Goal: Information Seeking & Learning: Check status

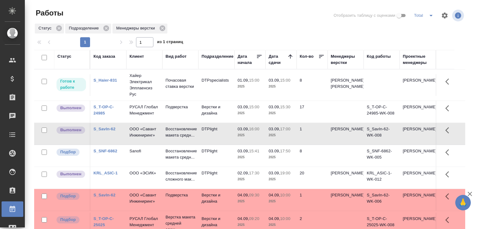
scroll to position [48, 0]
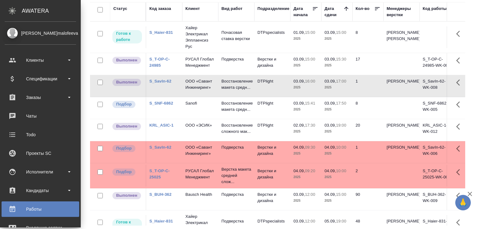
click at [219, 89] on td "Восстановление макета средн..." at bounding box center [236, 86] width 36 height 22
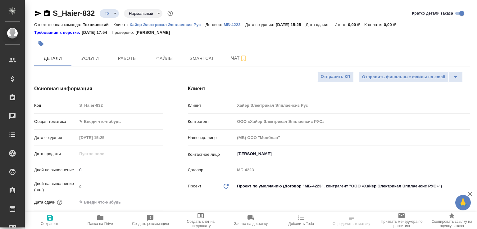
select select "RU"
type input "Белякова Юлия"
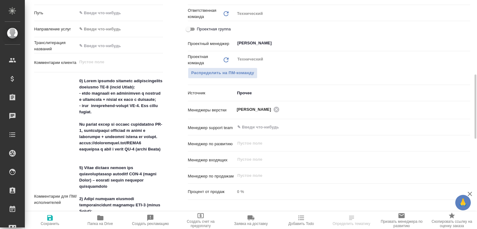
scroll to position [332, 0]
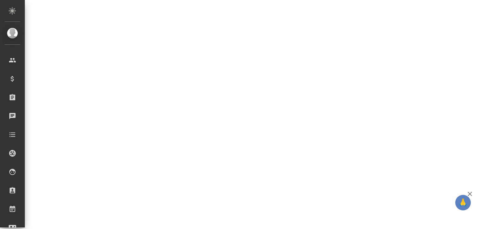
select select "RU"
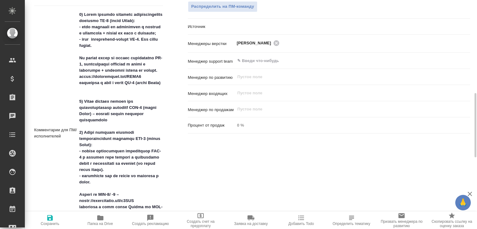
type textarea "x"
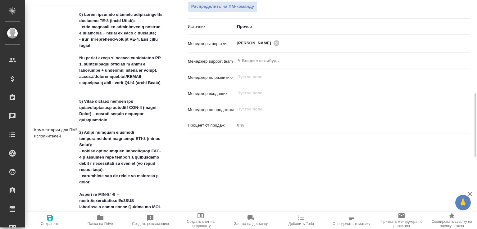
type textarea "x"
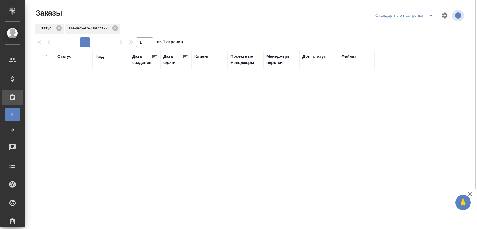
click at [100, 56] on div "Код" at bounding box center [99, 56] width 7 height 6
click at [104, 92] on div at bounding box center [111, 87] width 30 height 15
click at [104, 87] on input "text" at bounding box center [111, 87] width 30 height 8
paste input "S_ATLNC-2"
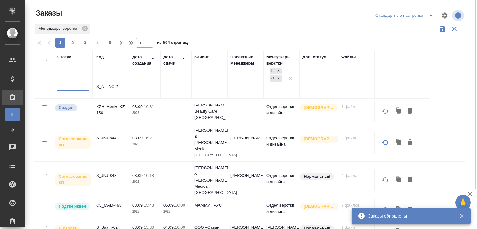
type input "S_ATLNC-2"
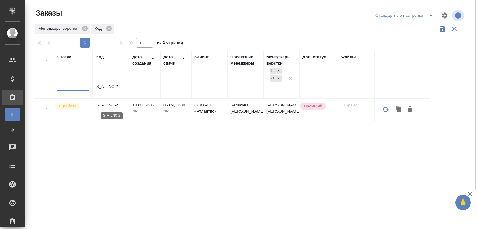
click at [107, 105] on p "S_ATLNC-2" at bounding box center [111, 105] width 30 height 6
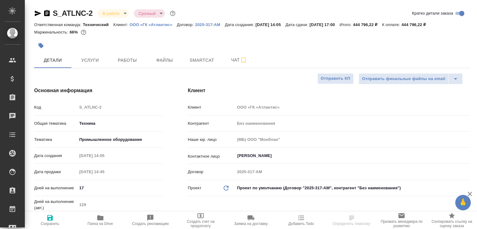
select select "RU"
click at [106, 214] on span "Папка на Drive" at bounding box center [100, 220] width 43 height 12
select select "RU"
type textarea "x"
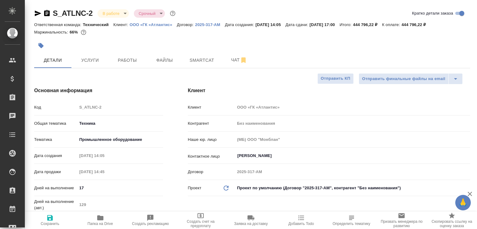
type textarea "x"
select select "RU"
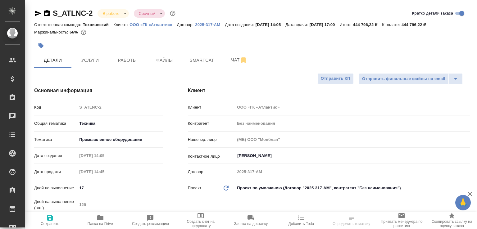
select select "RU"
type textarea "x"
click at [48, 9] on div "S_ATLNC-2 В работе inProgress Срочный urgent" at bounding box center [105, 13] width 143 height 10
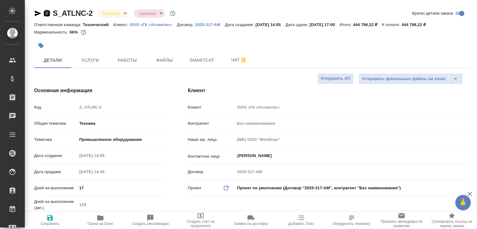
click at [48, 14] on icon "button" at bounding box center [47, 13] width 6 height 6
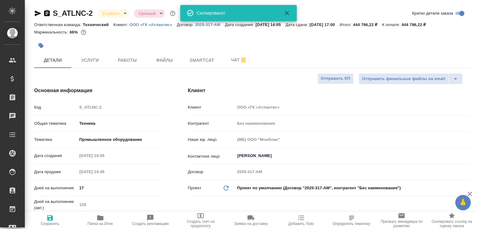
type textarea "x"
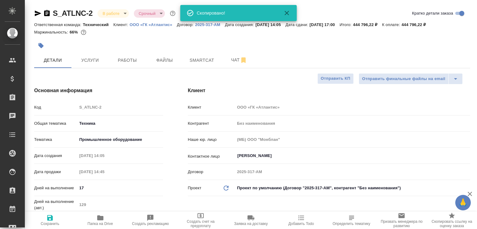
type textarea "x"
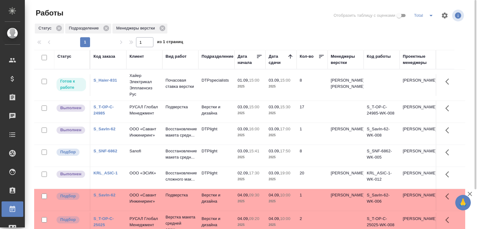
scroll to position [31, 0]
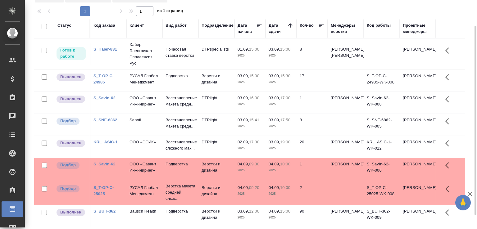
click at [227, 111] on td "DTPlight" at bounding box center [217, 103] width 36 height 22
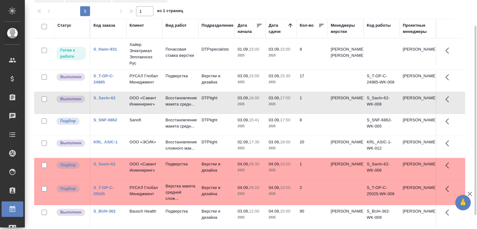
click at [227, 111] on td "DTPlight" at bounding box center [217, 103] width 36 height 22
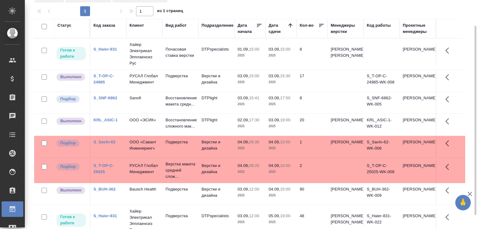
click at [212, 132] on td "DTPlight" at bounding box center [217, 125] width 36 height 22
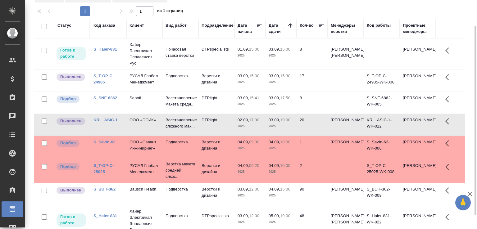
click at [113, 145] on link "S_SavIn-62" at bounding box center [105, 142] width 22 height 5
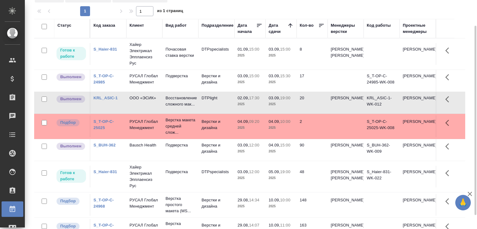
click at [302, 103] on td "20" at bounding box center [312, 103] width 31 height 22
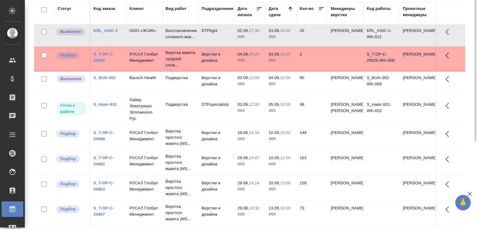
scroll to position [0, 0]
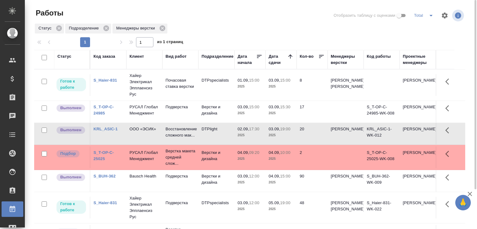
click at [248, 131] on p "02.09," at bounding box center [243, 129] width 11 height 5
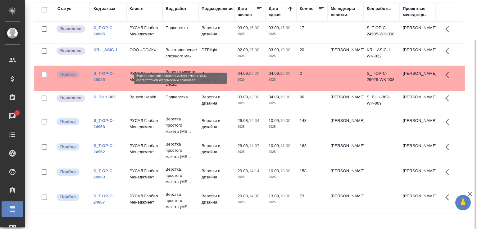
click at [172, 53] on p "Восстановление сложного мак..." at bounding box center [181, 53] width 30 height 12
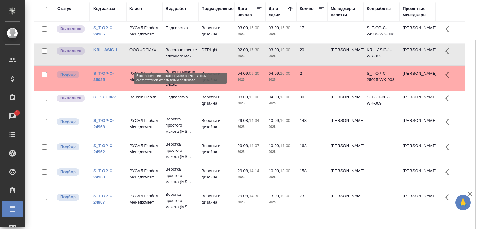
click at [172, 53] on p "Восстановление сложного мак..." at bounding box center [181, 53] width 30 height 12
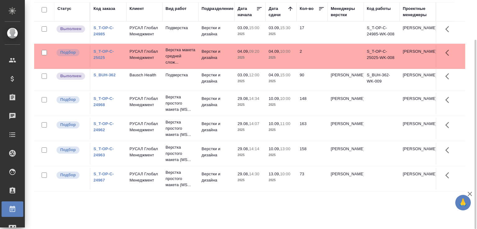
click at [185, 216] on div "Статус Код заказа Клиент Вид работ Подразделение Дата начала Дата сдачи Кол-во …" at bounding box center [249, 114] width 431 height 224
click at [175, 28] on p "Подверстка" at bounding box center [181, 28] width 30 height 6
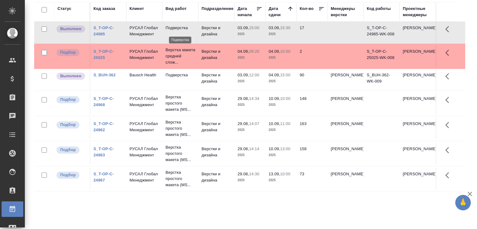
click at [175, 28] on p "Подверстка" at bounding box center [181, 28] width 30 height 6
click at [165, 36] on td "Подверстка" at bounding box center [181, 33] width 36 height 22
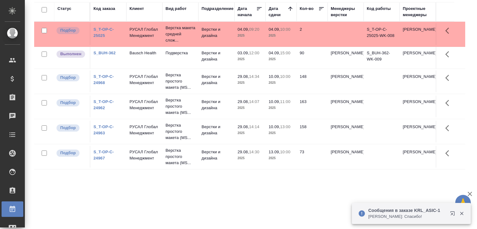
click at [414, 209] on p "Сообщения в заказе KRL_ASIC-1" at bounding box center [408, 211] width 78 height 6
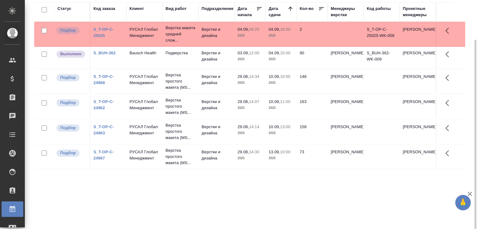
click at [71, 201] on div "Статус Код заказа Клиент Вид работ Подразделение Дата начала Дата сдачи Кол-во …" at bounding box center [249, 114] width 431 height 224
click at [84, 200] on div "Статус Код заказа Клиент Вид работ Подразделение Дата начала Дата сдачи Кол-во …" at bounding box center [249, 114] width 431 height 224
click at [69, 204] on div "Статус Код заказа Клиент Вид работ Подразделение Дата начала Дата сдачи Кол-во …" at bounding box center [249, 114] width 431 height 224
click at [75, 204] on div "Статус Код заказа Клиент Вид работ Подразделение Дата начала Дата сдачи Кол-во …" at bounding box center [249, 114] width 431 height 224
click at [170, 169] on td "Верстка простого макета (MS..." at bounding box center [181, 157] width 36 height 25
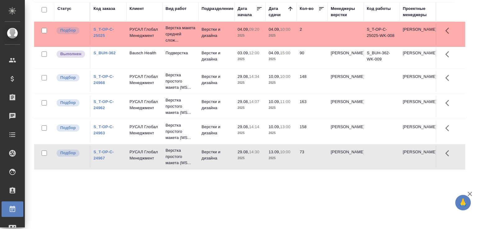
click at [126, 193] on div "Статус Код заказа Клиент Вид работ Подразделение Дата начала Дата сдачи Кол-во …" at bounding box center [249, 114] width 431 height 224
click at [126, 192] on div "Статус Код заказа Клиент Вид работ Подразделение Дата начала Дата сдачи Кол-во …" at bounding box center [249, 114] width 431 height 224
click at [116, 200] on div "Статус Код заказа Клиент Вид работ Подразделение Дата начала Дата сдачи Кол-во …" at bounding box center [249, 114] width 431 height 224
click at [102, 193] on div "Статус Код заказа Клиент Вид работ Подразделение Дата начала Дата сдачи Кол-во …" at bounding box center [249, 114] width 431 height 224
click at [113, 195] on div "Статус Код заказа Клиент Вид работ Подразделение Дата начала Дата сдачи Кол-во …" at bounding box center [249, 114] width 431 height 224
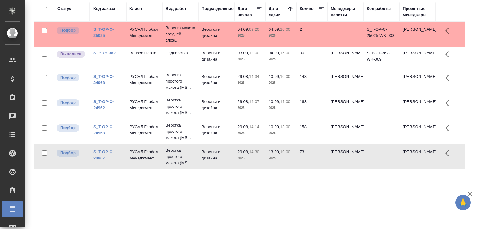
click at [95, 195] on div "Статус Код заказа Клиент Вид работ Подразделение Дата начала Дата сдачи Кол-во …" at bounding box center [249, 114] width 431 height 224
click at [97, 192] on div "Статус Код заказа Клиент Вид работ Подразделение Дата начала Дата сдачи Кол-во …" at bounding box center [249, 114] width 431 height 224
click at [94, 186] on div "Статус Код заказа Клиент Вид работ Подразделение Дата начала Дата сдачи Кол-во …" at bounding box center [249, 114] width 431 height 224
click at [80, 206] on div "Статус Код заказа Клиент Вид работ Подразделение Дата начала Дата сдачи Кол-во …" at bounding box center [249, 114] width 431 height 224
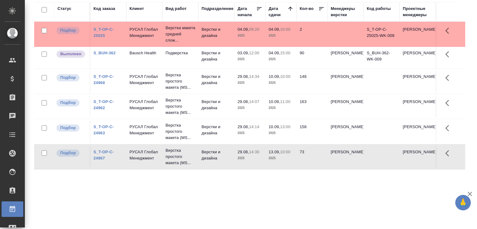
click at [80, 206] on div "Статус Код заказа Клиент Вид работ Подразделение Дата начала Дата сдачи Кол-во …" at bounding box center [249, 114] width 431 height 224
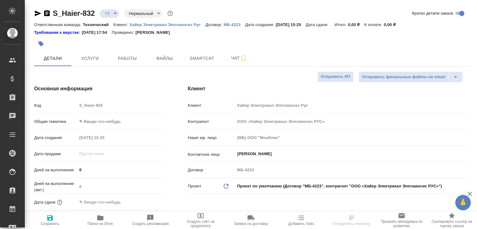
select select "RU"
type textarea "x"
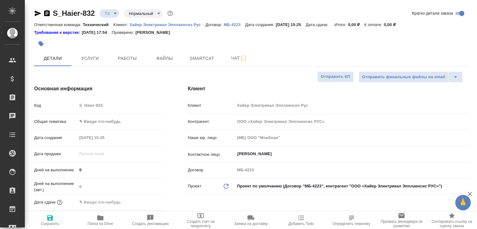
type textarea "x"
click at [100, 219] on icon "button" at bounding box center [100, 218] width 6 height 5
type textarea "x"
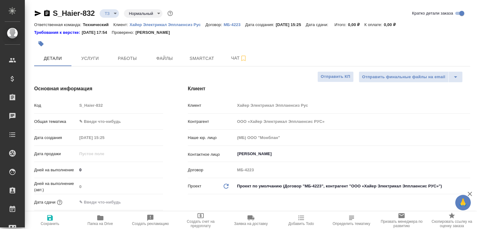
type textarea "x"
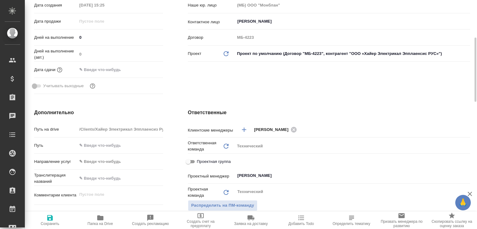
scroll to position [133, 0]
type textarea "x"
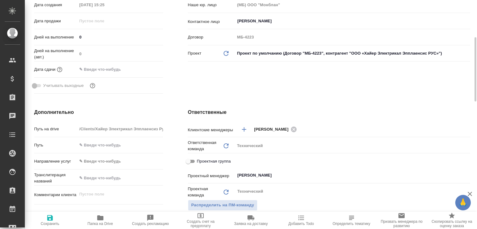
type textarea "x"
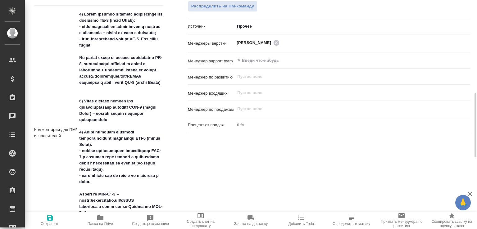
scroll to position [266, 0]
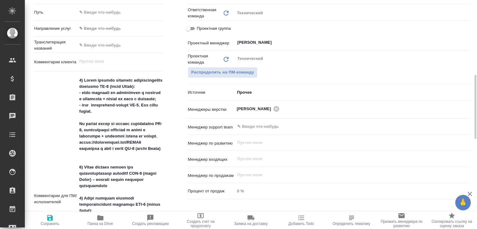
type textarea "x"
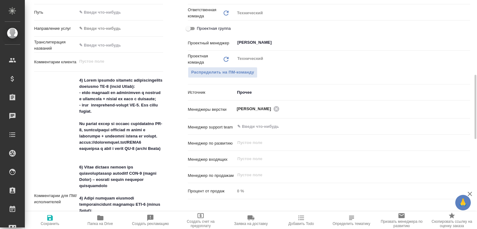
type textarea "x"
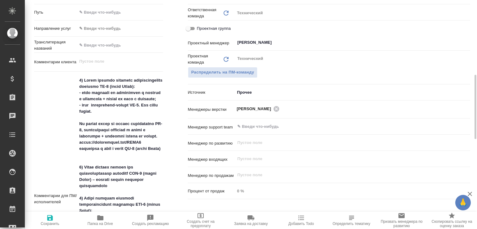
type textarea "x"
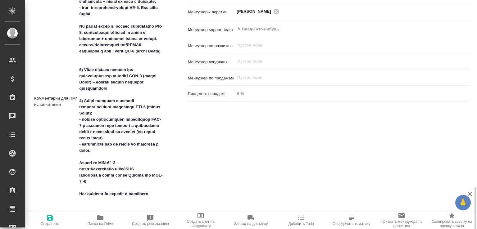
scroll to position [430, 0]
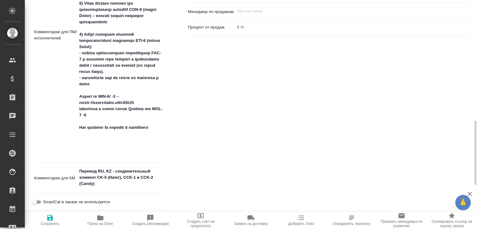
type textarea "x"
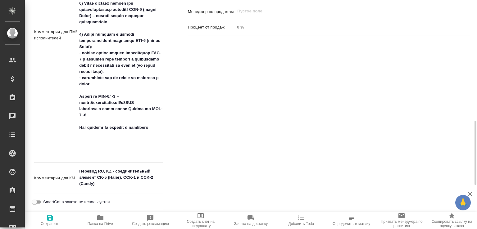
type textarea "x"
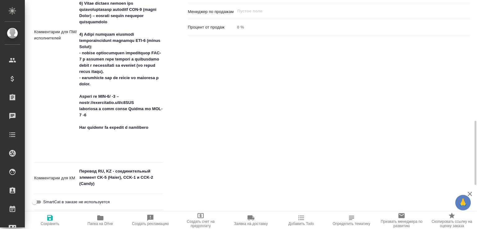
type textarea "x"
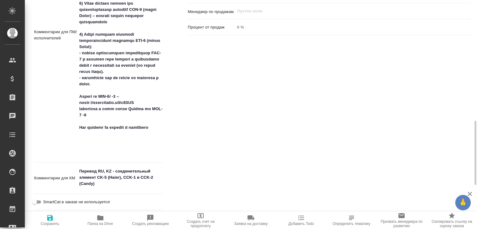
type textarea "x"
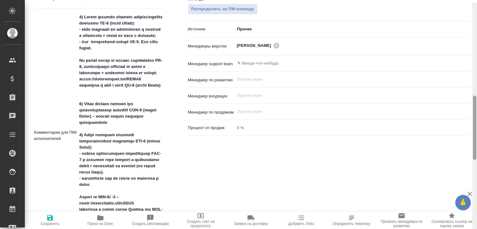
scroll to position [326, 0]
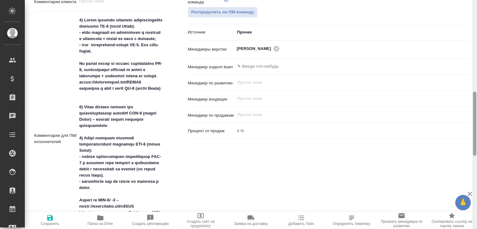
drag, startPoint x: 476, startPoint y: 154, endPoint x: 476, endPoint y: 143, distance: 10.6
click at [476, 143] on div at bounding box center [474, 124] width 3 height 64
type textarea "x"
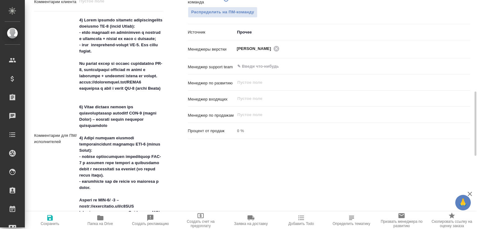
type textarea "x"
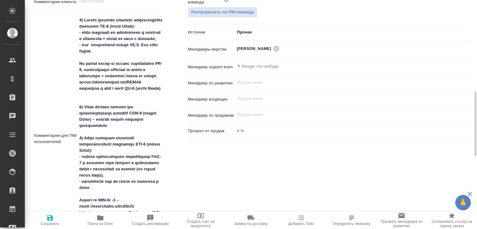
type textarea "x"
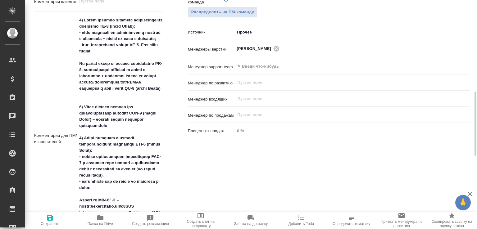
type textarea "x"
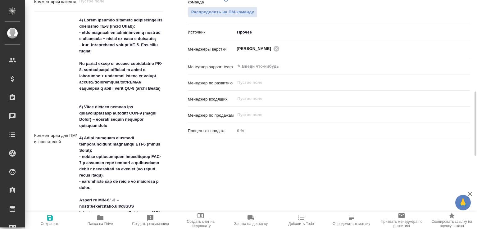
type textarea "x"
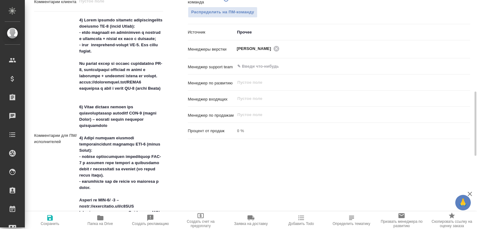
type textarea "x"
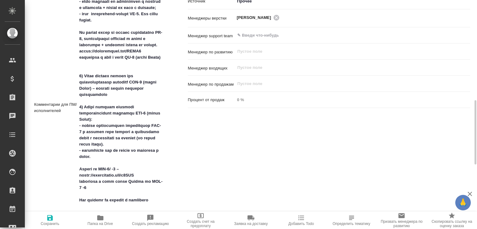
scroll to position [424, 0]
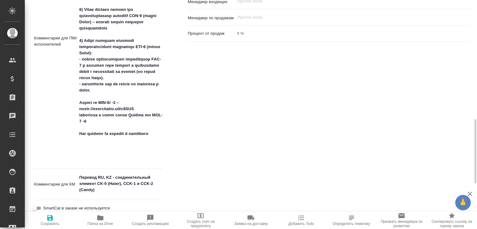
type textarea "x"
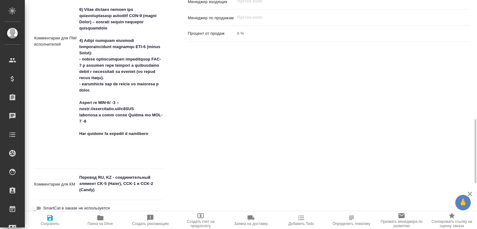
type textarea "x"
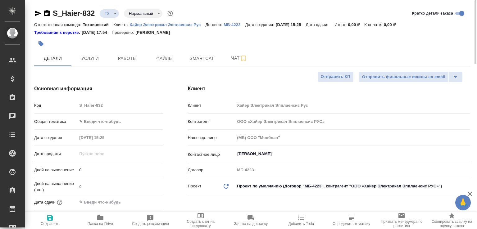
scroll to position [66, 0]
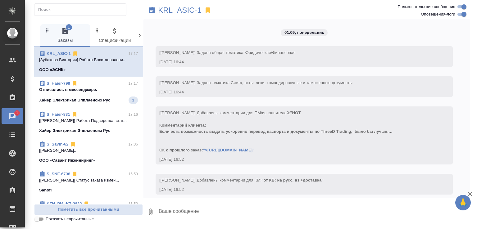
scroll to position [3938, 0]
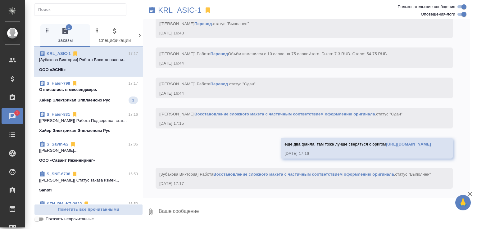
click at [108, 93] on span "S_Haier-798 17:17 Отписались в [GEOGRAPHIC_DATA]. Хайер Электрикал Эпплаенсиз Р…" at bounding box center [88, 92] width 99 height 24
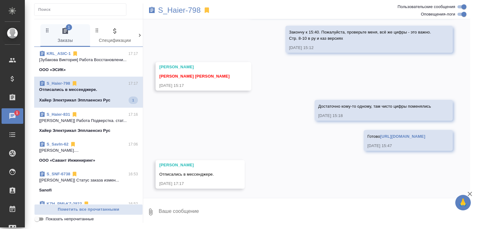
scroll to position [9325, 0]
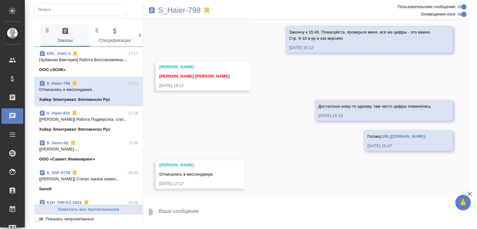
click at [198, 213] on textarea at bounding box center [314, 212] width 312 height 21
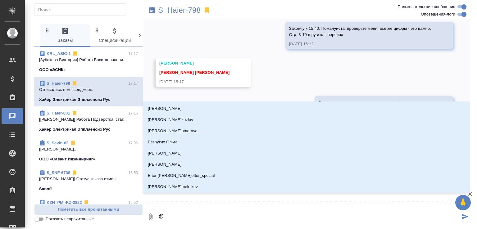
type textarea "@б"
type input "б"
type textarea "@бе"
type input "бе"
type textarea "@бел"
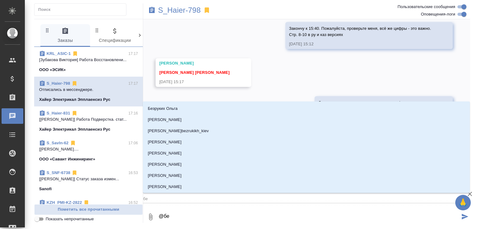
type input "бел"
type textarea "@беля"
type input "беля"
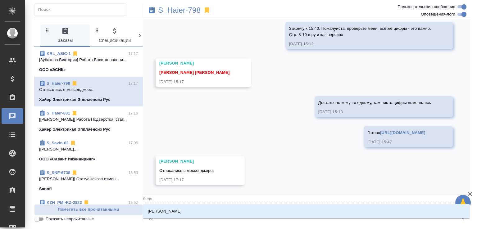
click at [198, 213] on li "[PERSON_NAME]" at bounding box center [306, 211] width 327 height 11
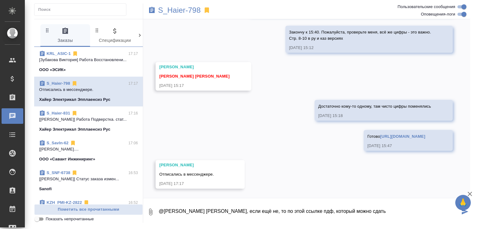
drag, startPoint x: 433, startPoint y: 135, endPoint x: 347, endPoint y: 136, distance: 86.1
click at [364, 136] on div "Готово [URL][DOMAIN_NAME] [DATE] 15:47" at bounding box center [408, 140] width 89 height 21
copy link "[URL][DOMAIN_NAME]"
click at [370, 214] on textarea "@[PERSON_NAME] [PERSON_NAME], если ещё не, то по этой ссылке пдф, который можно…" at bounding box center [309, 212] width 302 height 21
paste textarea "[URL][DOMAIN_NAME]"
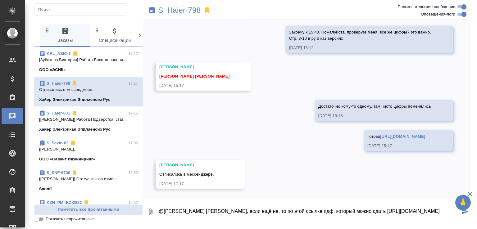
type textarea "@[PERSON_NAME] [PERSON_NAME], если ещё не, то по этой ссылке пдф, который можно…"
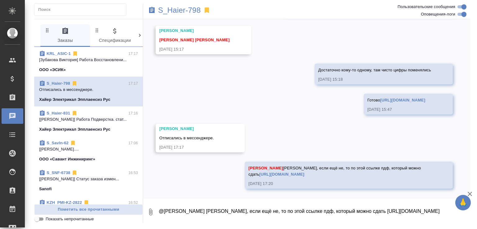
scroll to position [9361, 0]
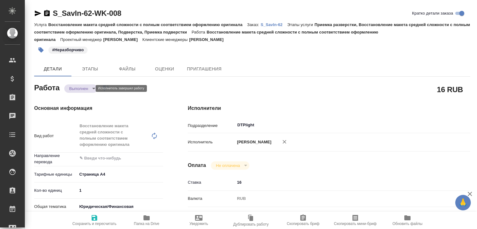
click at [85, 88] on body "🙏 .cls-1 fill:#fff; AWATERA Малофеева Екатерина e.malofeeva Клиенты Спецификаци…" at bounding box center [238, 114] width 477 height 229
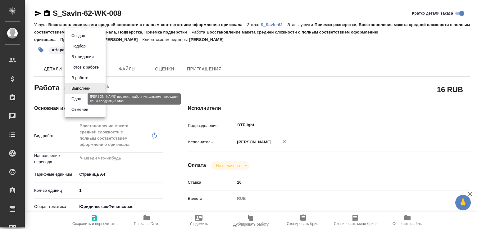
click at [81, 98] on button "Сдан" at bounding box center [76, 99] width 13 height 7
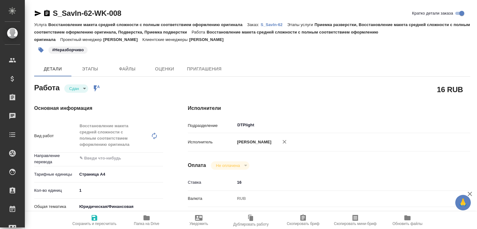
type textarea "x"
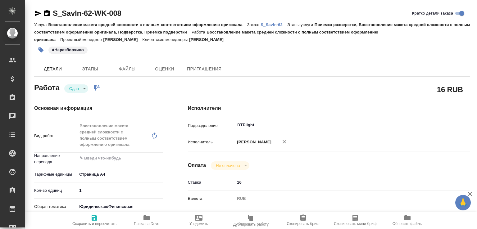
click at [149, 222] on span "Папка на Drive" at bounding box center [146, 224] width 25 height 4
type textarea "x"
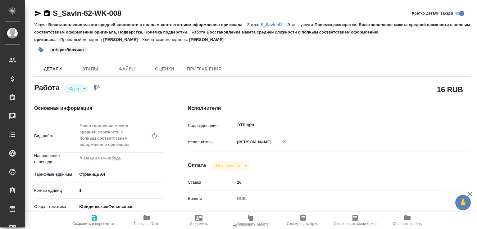
type textarea "x"
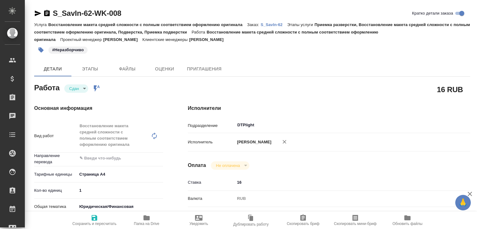
type textarea "x"
click at [272, 24] on p "S_SavIn-62" at bounding box center [274, 24] width 27 height 5
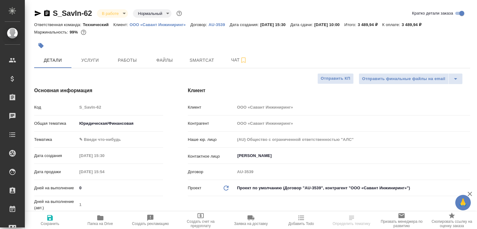
select select "RU"
type textarea "x"
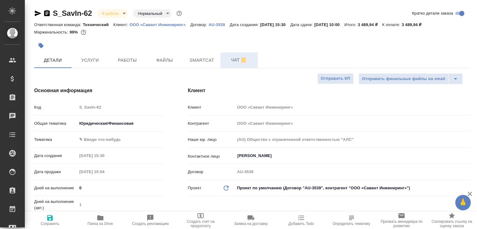
click at [232, 63] on span "Чат" at bounding box center [239, 60] width 30 height 8
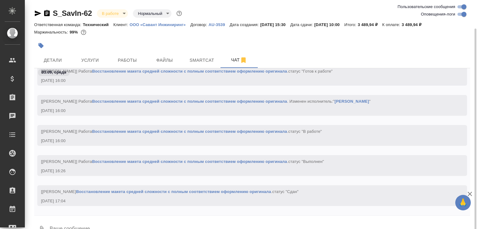
scroll to position [15, 0]
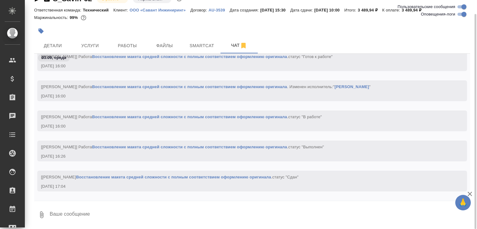
click at [112, 222] on textarea at bounding box center [259, 214] width 421 height 21
paste textarea "[URL][DOMAIN_NAME]"
type textarea "[URL][DOMAIN_NAME]"
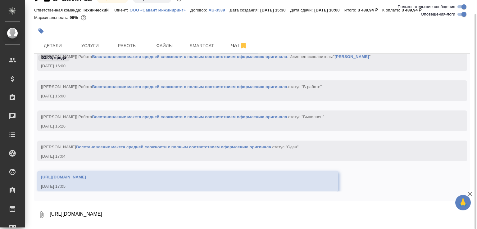
scroll to position [2275, 0]
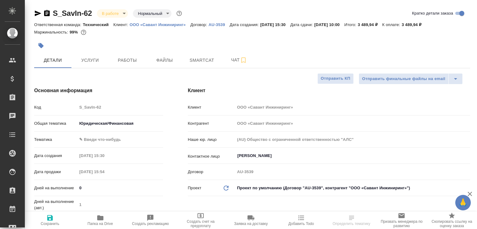
select select "RU"
click at [127, 56] on button "Работы" at bounding box center [127, 61] width 37 height 16
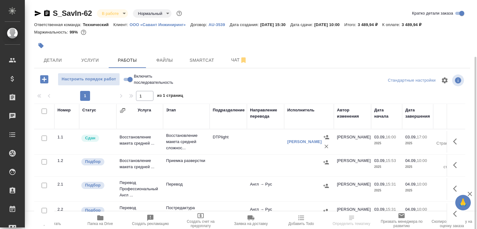
scroll to position [110, 0]
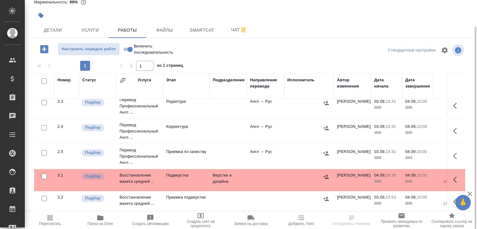
click at [145, 176] on td "Восстановление макета средней ..." at bounding box center [140, 180] width 47 height 22
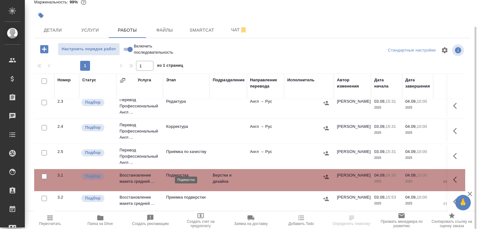
click at [206, 172] on p "Подверстка" at bounding box center [186, 175] width 40 height 6
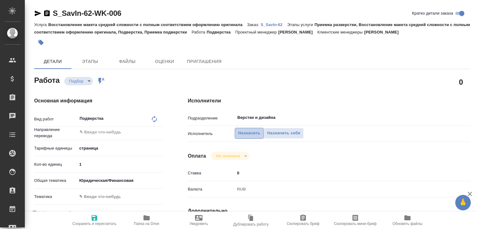
click at [247, 135] on span "Назначить" at bounding box center [249, 133] width 22 height 7
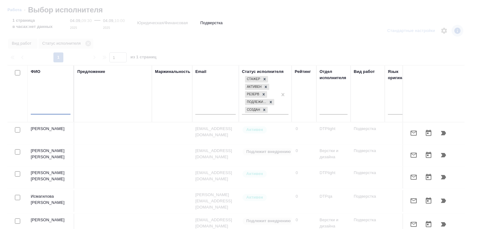
click at [63, 112] on input "text" at bounding box center [51, 111] width 40 height 8
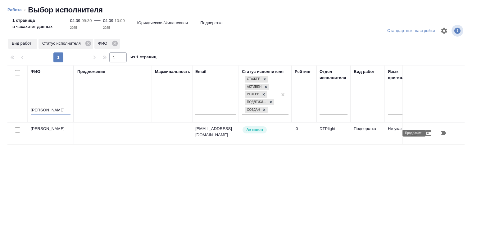
type input "носкова"
click at [441, 133] on icon "button" at bounding box center [443, 133] width 7 height 7
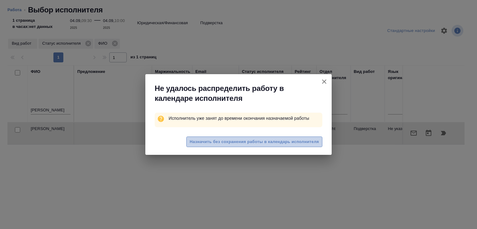
click at [219, 143] on span "Назначить без сохранения работы в календарь исполнителя" at bounding box center [254, 142] width 129 height 7
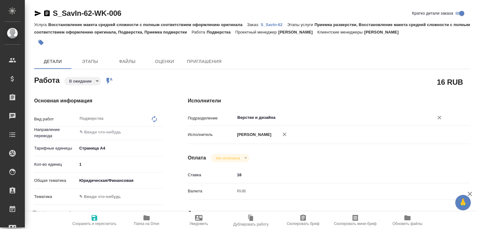
click at [254, 119] on input "Верстки и дизайна" at bounding box center [330, 117] width 187 height 7
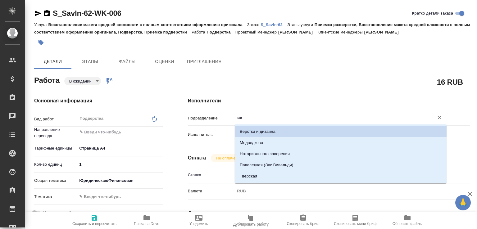
drag, startPoint x: 251, startPoint y: 118, endPoint x: 226, endPoint y: 115, distance: 25.4
click at [226, 115] on div "Подразделение ве ​" at bounding box center [329, 117] width 283 height 11
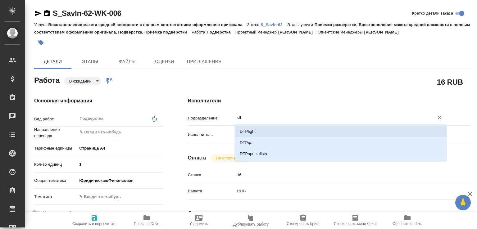
click at [250, 129] on li "DTPlight" at bounding box center [341, 131] width 212 height 11
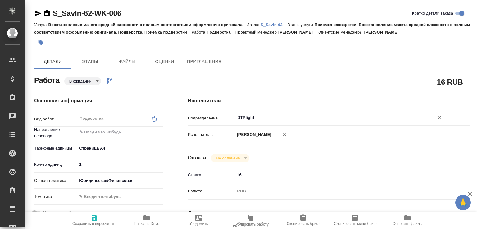
type input "DTPlight"
click at [105, 222] on span "Сохранить и пересчитать" at bounding box center [94, 224] width 44 height 4
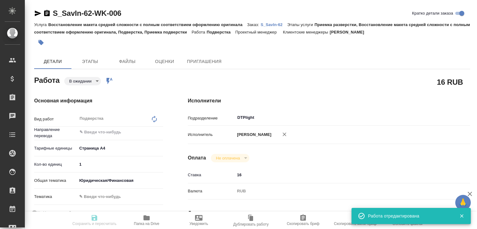
type input "pending"
type input "5f036ec4e16dec2d6b59c8ff"
type input "1"
type input "yr-fn"
type input "[DATE] 09:30"
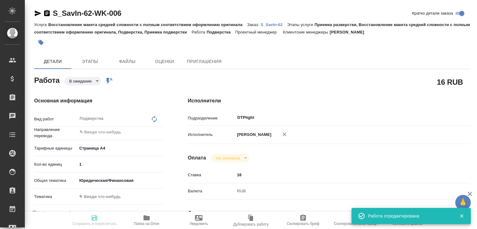
type input "[DATE] 10:00"
type input "DTPlight"
type input "notPayed"
type input "16"
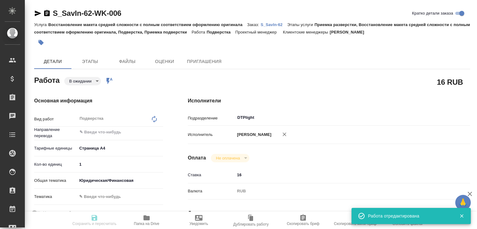
type input "RUB"
type input "[PERSON_NAME]"
type input "S_SavIn-62"
type input "Восстановление макета средней сложности с полным соответствием оформлению ориги…"
type input "Приемка разверстки, Восстановление макета средней сложности с полным соответств…"
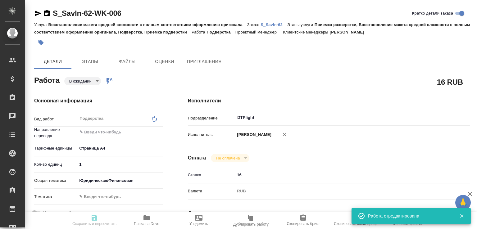
type input "[PERSON_NAME]"
type input "/Clients/ООО «Савант Инжиниринг»/Orders/S_SavIn-62"
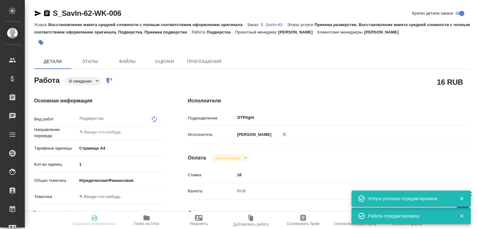
type input "pending"
type input "5f036ec4e16dec2d6b59c8ff"
type input "1"
type input "yr-fn"
type input "[DATE] 09:30"
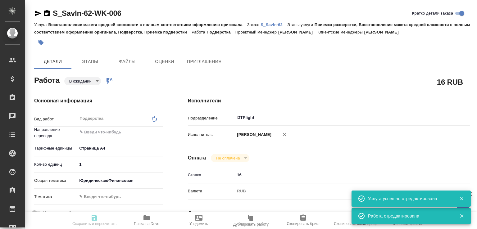
type input "[DATE] 10:00"
type input "DTPlight"
type input "notPayed"
type input "16"
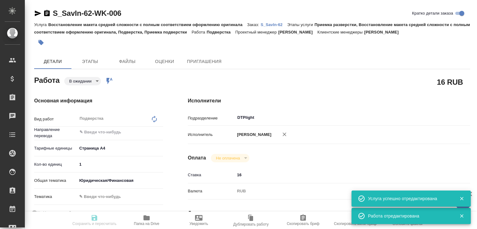
type input "RUB"
type input "[PERSON_NAME]"
type input "S_SavIn-62"
type input "Восстановление макета средней сложности с полным соответствием оформлению ориги…"
type input "Приемка разверстки, Восстановление макета средней сложности с полным соответств…"
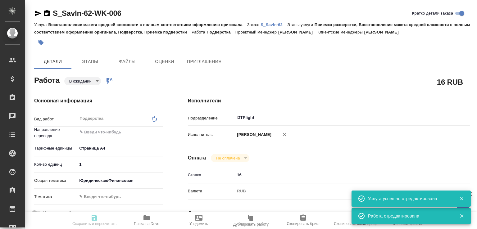
type input "[PERSON_NAME]"
type input "/Clients/ООО «Савант Инжиниринг»/Orders/S_SavIn-62"
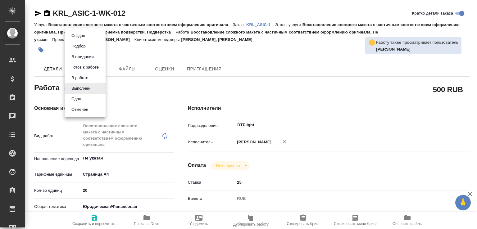
click at [94, 88] on body "🙏 .cls-1 fill:#fff; AWATERA Малофеева Екатерина e.malofeeva Клиенты Спецификаци…" at bounding box center [238, 114] width 477 height 229
click at [87, 97] on li "Сдан" at bounding box center [85, 99] width 41 height 11
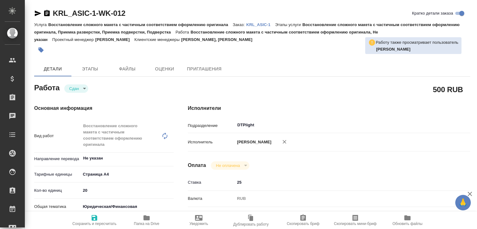
type textarea "x"
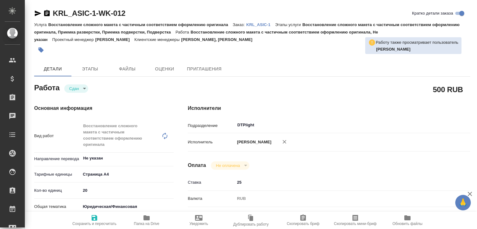
type textarea "x"
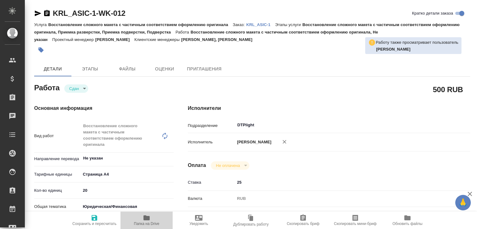
click at [152, 220] on span "Папка на Drive" at bounding box center [146, 220] width 45 height 12
type textarea "x"
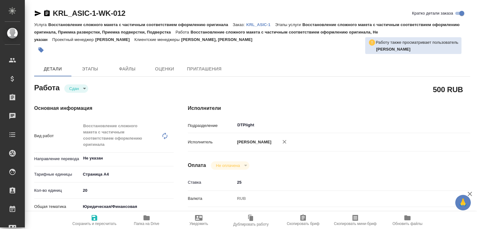
type textarea "x"
click at [272, 24] on p "KRL_ASIC-1" at bounding box center [260, 24] width 29 height 5
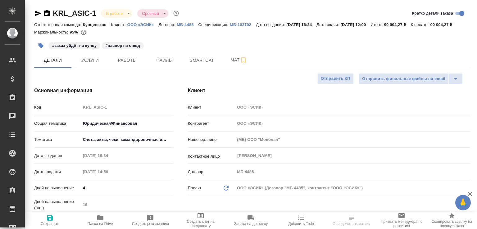
select select "RU"
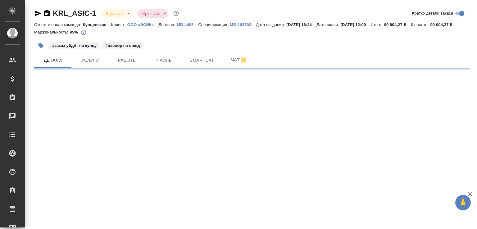
select select "RU"
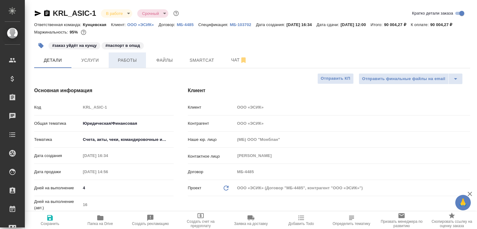
type textarea "x"
click at [122, 64] on span "Работы" at bounding box center [128, 61] width 30 height 8
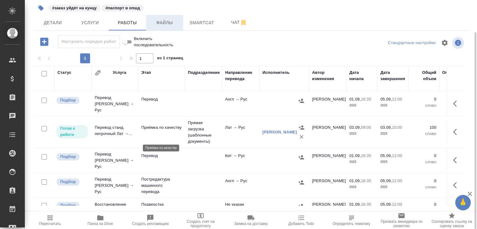
scroll to position [163, 0]
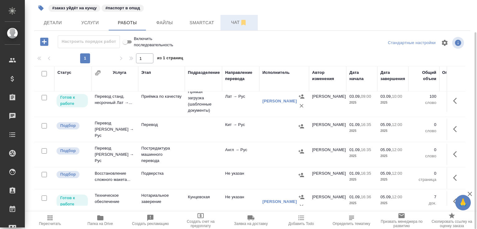
click at [233, 26] on span "Чат" at bounding box center [239, 23] width 30 height 8
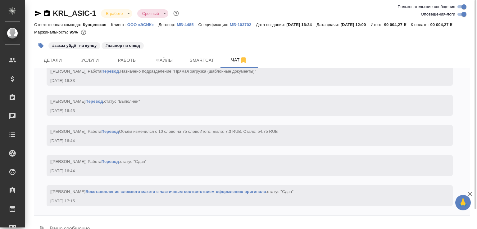
scroll to position [22, 0]
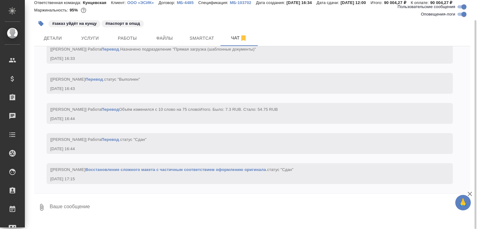
click at [215, 218] on textarea at bounding box center [259, 207] width 421 height 21
paste textarea "https://drive.awatera.com/apps/files/files/10261561?dir=/Shares/%D0%9E%D0%9E%D0…"
type textarea "ещё два файла, там тоже лучше сверяться с оригом https://drive.awatera.com/apps…"
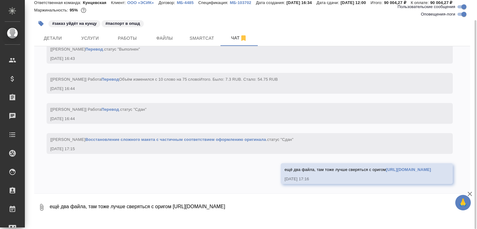
scroll to position [3741, 0]
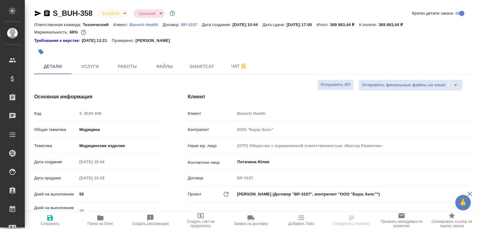
select select "RU"
type textarea "x"
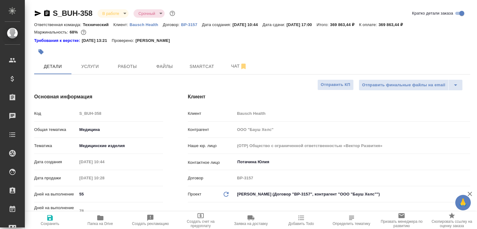
type textarea "x"
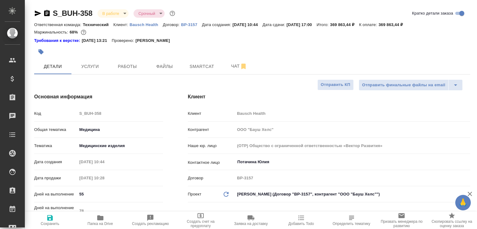
type textarea "x"
click at [107, 215] on span "Папка на Drive" at bounding box center [100, 220] width 43 height 12
type textarea "x"
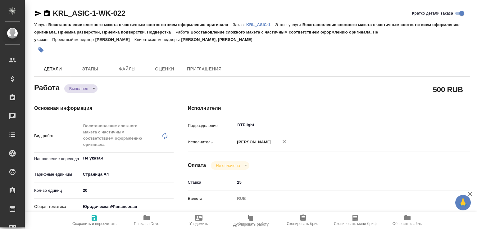
click at [87, 88] on body "🙏 .cls-1 fill:#fff; AWATERA [PERSON_NAME]malofeeva Клиенты Спецификации Заказы …" at bounding box center [238, 114] width 477 height 229
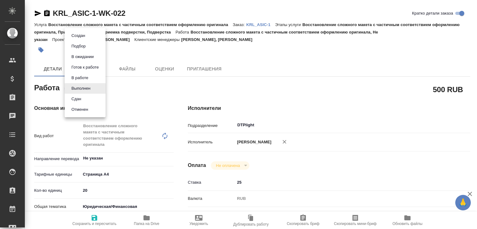
click at [85, 96] on li "Сдан" at bounding box center [85, 99] width 41 height 11
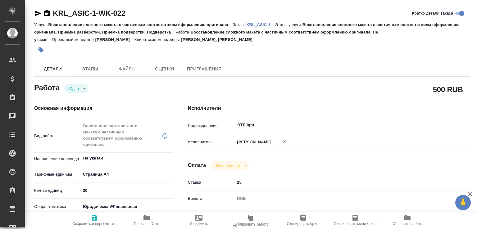
type textarea "x"
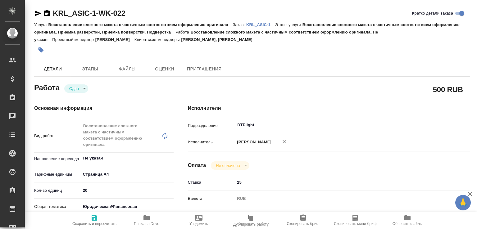
click at [147, 220] on icon "button" at bounding box center [147, 218] width 6 height 5
type textarea "x"
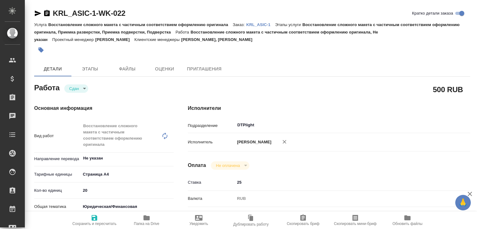
type textarea "x"
click at [266, 25] on p "KRL_ASIC-1" at bounding box center [260, 24] width 29 height 5
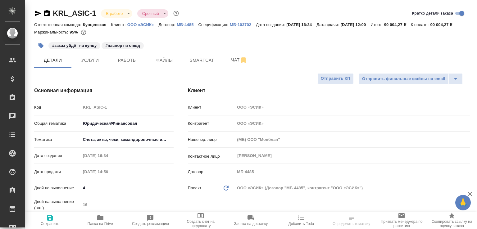
select select "RU"
click at [132, 64] on button "Работы" at bounding box center [127, 61] width 37 height 16
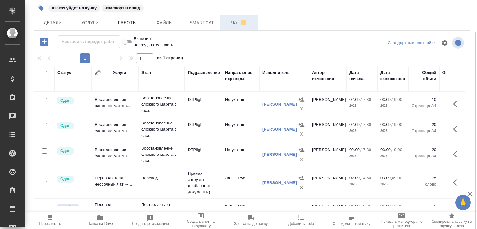
click at [232, 26] on span "Чат" at bounding box center [239, 23] width 30 height 8
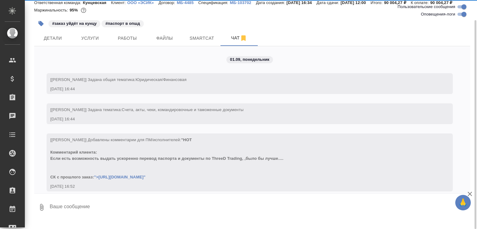
scroll to position [22, 0]
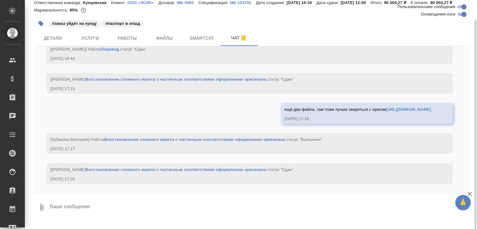
click at [102, 216] on textarea at bounding box center [259, 207] width 421 height 21
paste textarea "[URL][DOMAIN_NAME]"
type textarea "и последние два [URL][DOMAIN_NAME]"
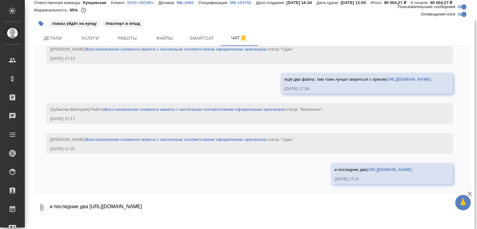
scroll to position [3844, 0]
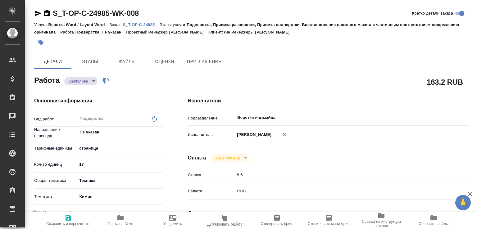
click at [96, 81] on body "🙏 .cls-1 fill:#fff; AWATERA [PERSON_NAME]malofeeva Клиенты Спецификации Заказы …" at bounding box center [238, 114] width 477 height 229
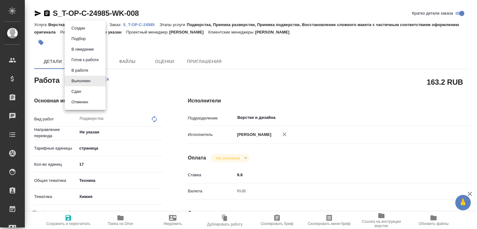
click at [85, 92] on li "Сдан" at bounding box center [85, 91] width 41 height 11
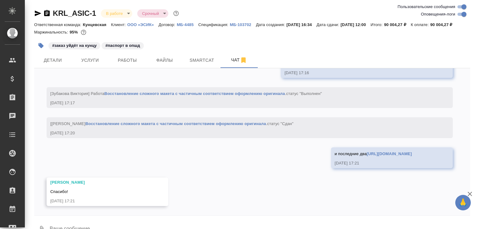
scroll to position [3882, 0]
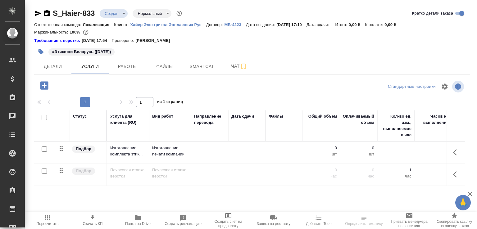
click at [137, 217] on icon "button" at bounding box center [138, 218] width 6 height 5
click at [56, 73] on button "Детали" at bounding box center [52, 67] width 37 height 16
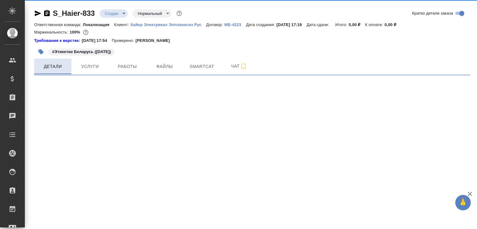
select select "RU"
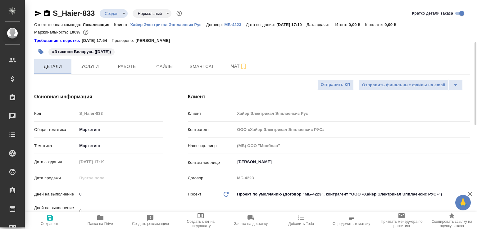
type textarea "x"
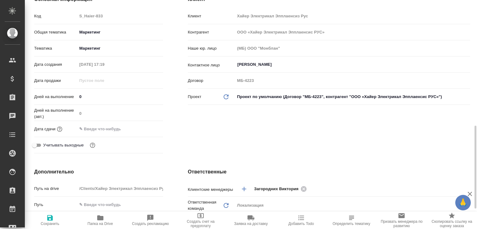
scroll to position [164, 0]
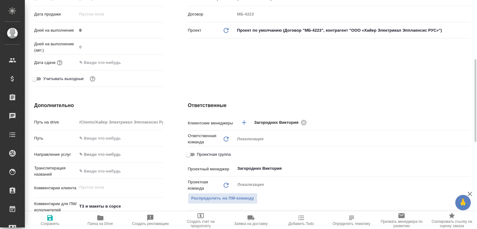
type textarea "x"
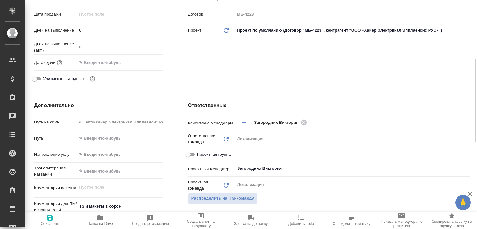
type textarea "x"
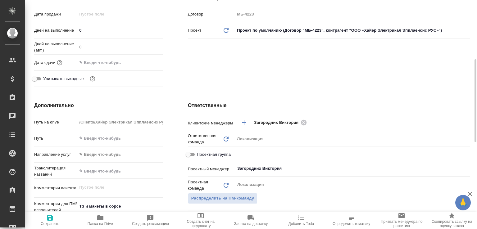
type textarea "x"
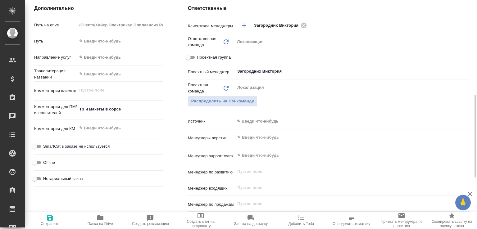
type textarea "x"
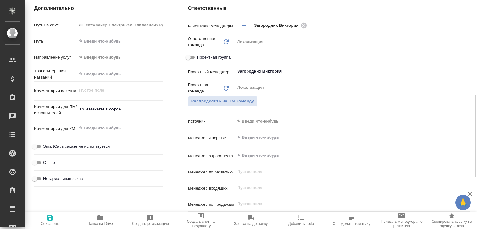
type textarea "x"
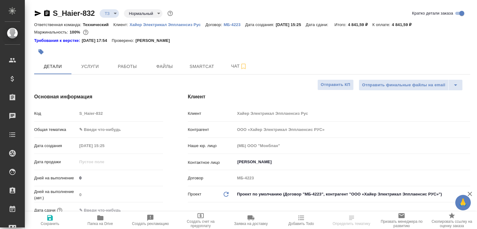
select select "RU"
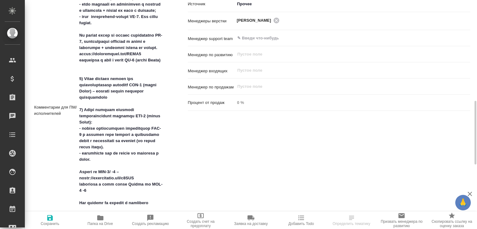
scroll to position [495, 0]
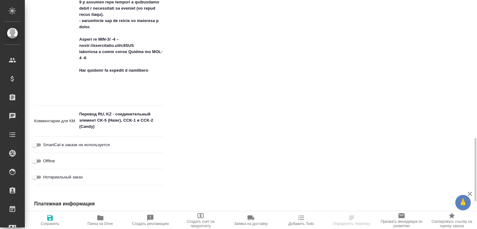
click at [104, 213] on button "Папка на Drive" at bounding box center [100, 220] width 50 height 17
select select "RU"
type textarea "x"
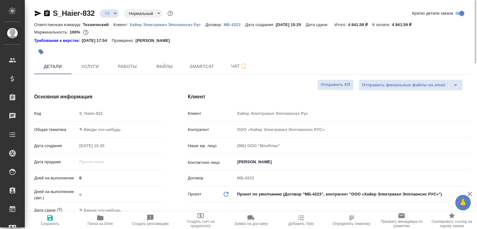
scroll to position [0, 0]
click at [230, 69] on span "Чат" at bounding box center [239, 66] width 30 height 8
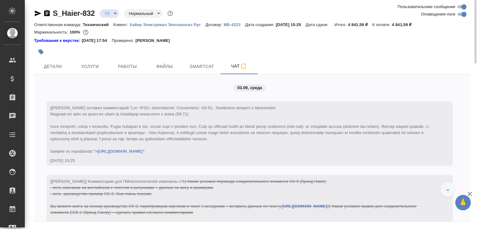
scroll to position [4, 0]
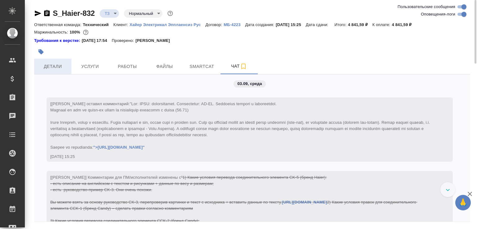
click at [57, 61] on button "Детали" at bounding box center [52, 67] width 37 height 16
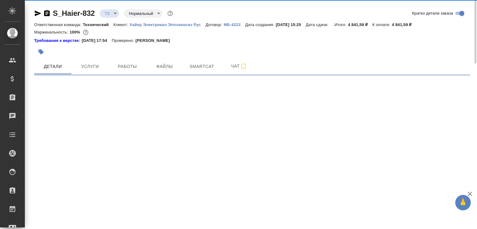
select select "RU"
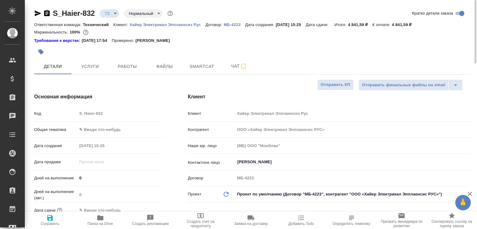
type textarea "x"
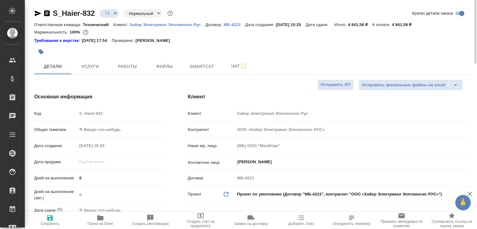
type textarea "x"
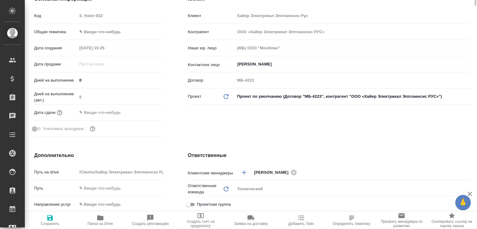
scroll to position [226, 0]
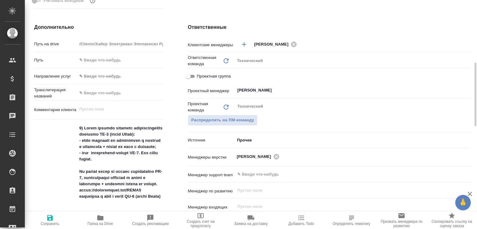
type textarea "x"
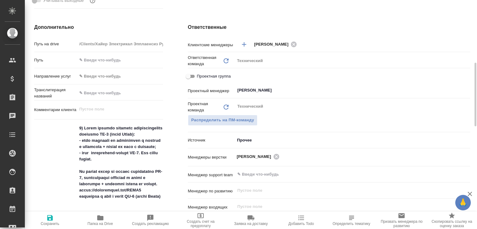
type textarea "x"
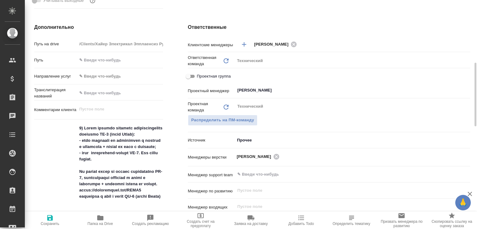
type textarea "x"
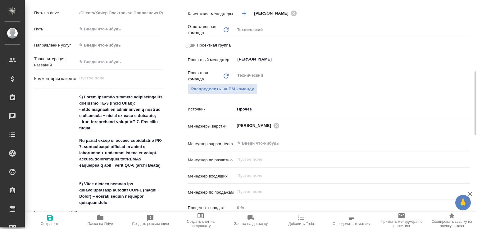
type textarea "x"
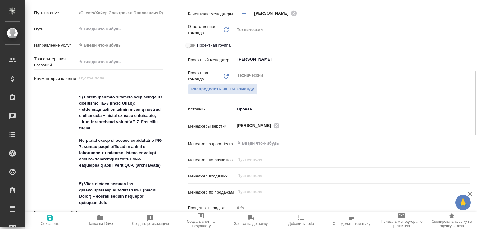
type textarea "x"
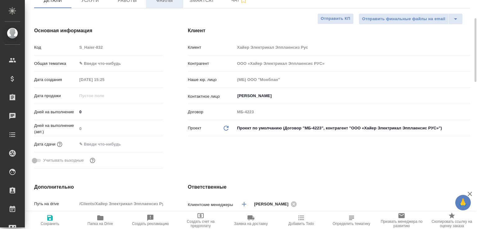
scroll to position [1, 0]
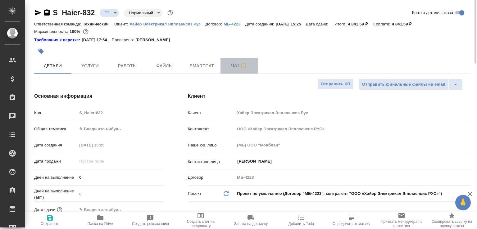
click at [227, 64] on span "Чат" at bounding box center [239, 66] width 30 height 8
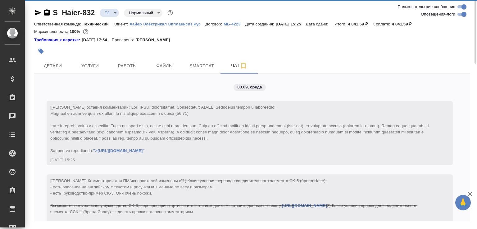
scroll to position [497, 0]
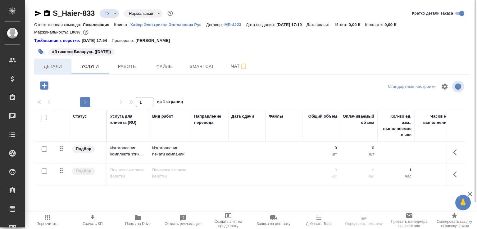
click at [58, 61] on button "Детали" at bounding box center [52, 67] width 37 height 16
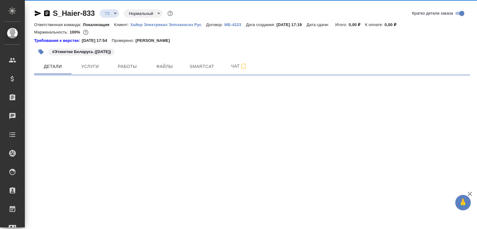
select select "RU"
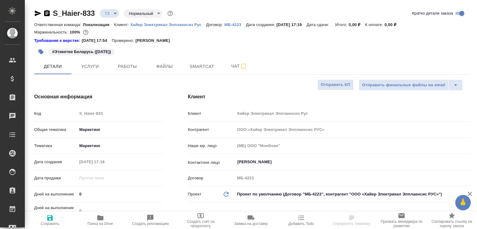
type textarea "x"
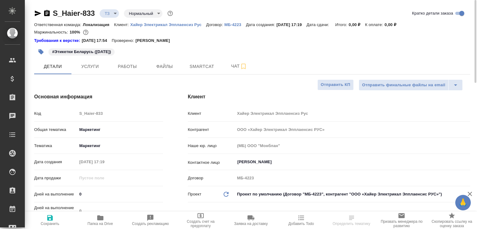
type textarea "x"
select select "RU"
type textarea "x"
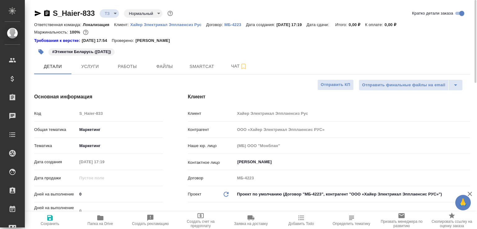
type textarea "x"
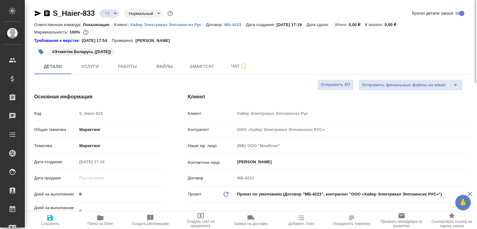
type textarea "x"
click at [39, 12] on icon "button" at bounding box center [37, 13] width 7 height 7
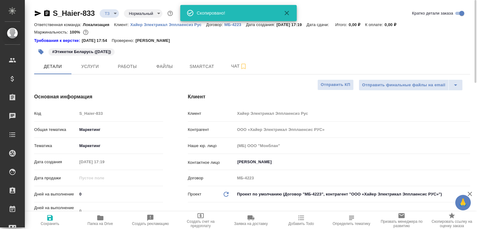
type textarea "x"
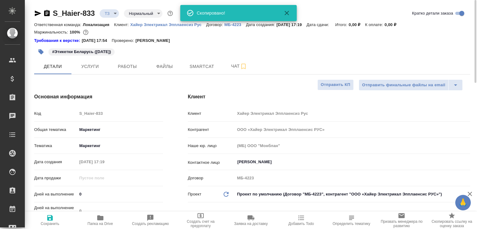
type textarea "x"
click at [35, 13] on icon "button" at bounding box center [37, 13] width 7 height 7
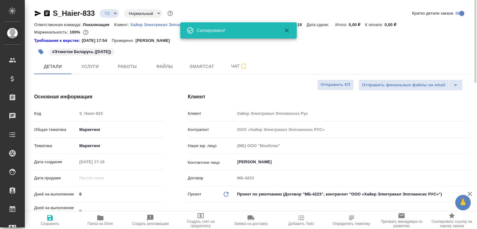
type textarea "x"
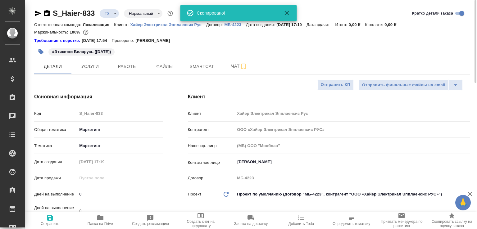
type textarea "x"
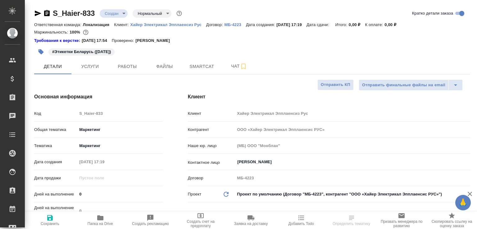
select select "RU"
type input "Загородних Виктория"
click at [229, 61] on button "Чат" at bounding box center [239, 67] width 37 height 16
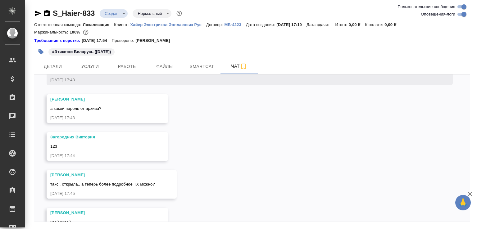
scroll to position [280, 0]
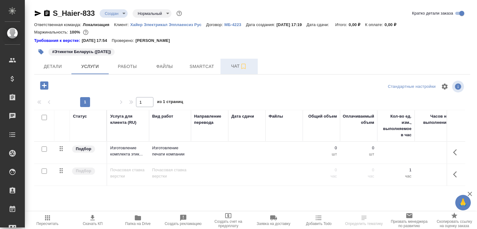
click at [224, 65] on span "Чат" at bounding box center [239, 66] width 30 height 8
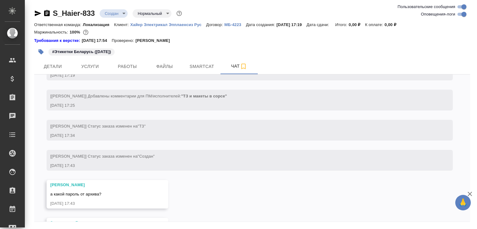
scroll to position [280, 0]
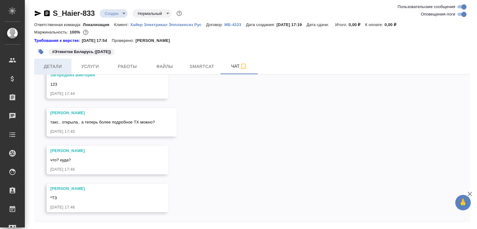
click at [58, 62] on button "Детали" at bounding box center [52, 67] width 37 height 16
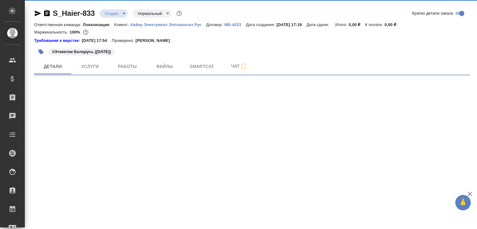
select select "RU"
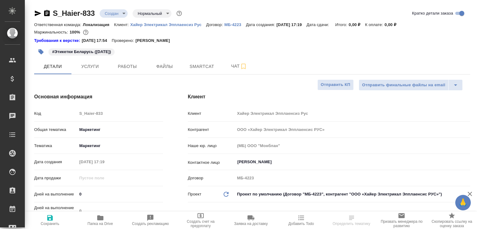
type textarea "x"
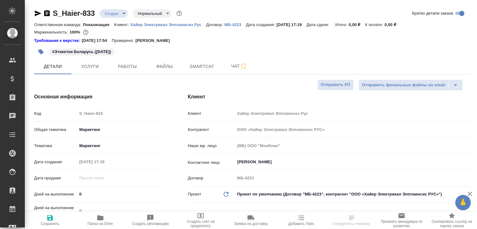
type textarea "x"
select select "RU"
type textarea "x"
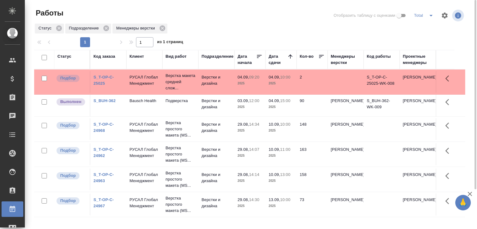
scroll to position [48, 0]
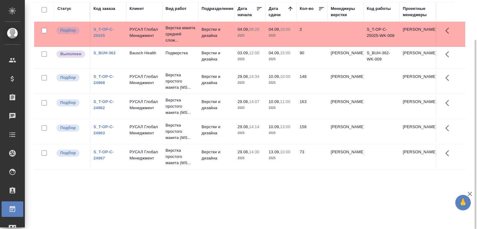
click at [275, 209] on div "Статус Код заказа Клиент Вид работ Подразделение Дата начала Дата сдачи Кол-во …" at bounding box center [249, 114] width 431 height 224
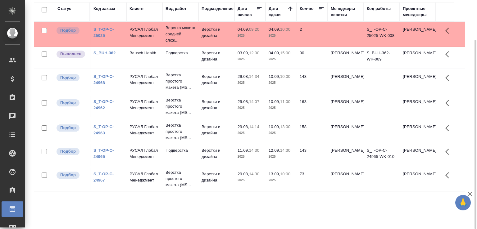
click at [275, 209] on div "Статус Код заказа Клиент Вид работ Подразделение Дата начала Дата сдачи Кол-во …" at bounding box center [249, 114] width 431 height 224
click at [92, 217] on div "Статус Код заказа Клиент Вид работ Подразделение Дата начала Дата сдачи Кол-во …" at bounding box center [249, 114] width 431 height 224
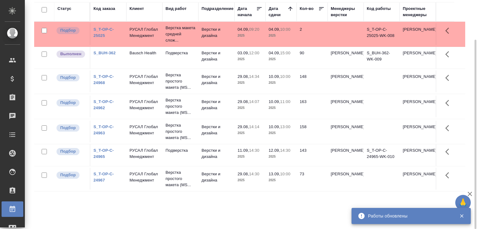
click at [78, 217] on div "Статус Код заказа Клиент Вид работ Подразделение Дата начала Дата сдачи Кол-во …" at bounding box center [249, 114] width 431 height 224
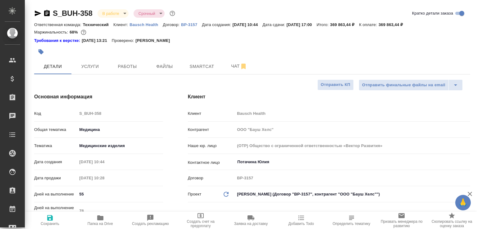
select select "RU"
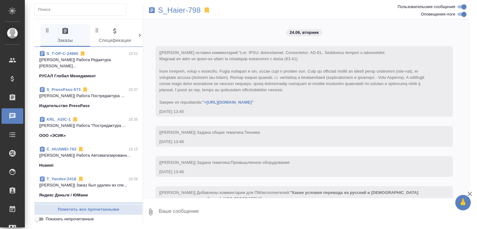
scroll to position [9361, 0]
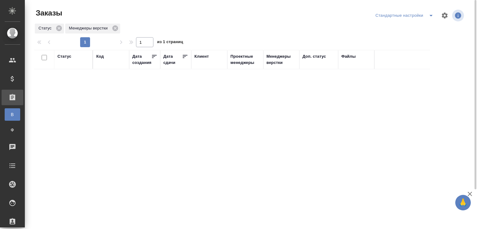
click at [103, 54] on div "Код" at bounding box center [99, 56] width 7 height 6
click at [103, 86] on input "text" at bounding box center [111, 87] width 30 height 8
paste input "S_ATLNC-2"
type input "S_ATLNC-2"
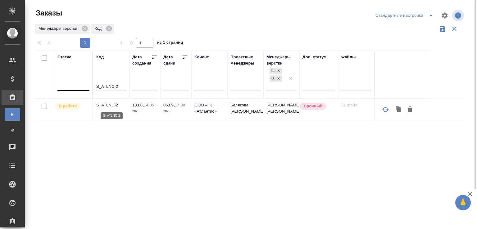
click at [112, 107] on p "S_ATLNC-2" at bounding box center [111, 105] width 30 height 6
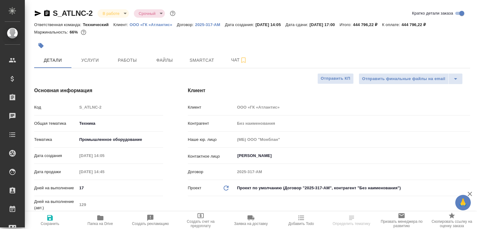
select select "RU"
type input "[PERSON_NAME]"
click at [115, 223] on span "Папка на Drive" at bounding box center [100, 220] width 43 height 12
select select "RU"
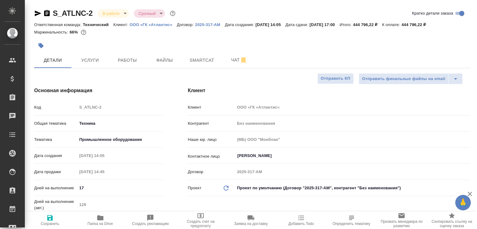
type textarea "x"
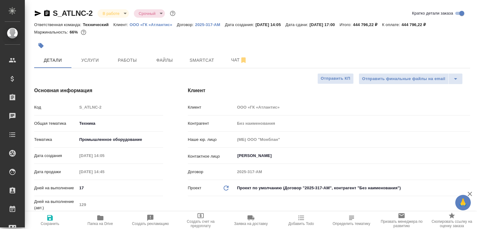
type textarea "x"
